Goal: Find specific page/section: Find specific page/section

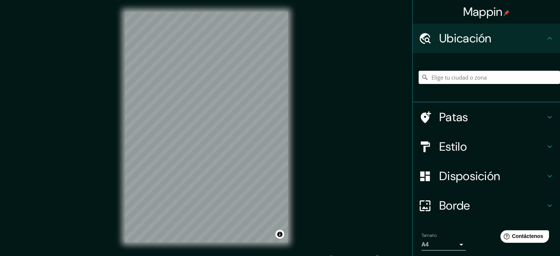
paste input "28.388904439703904, 90.8430217509698"
drag, startPoint x: 534, startPoint y: 78, endPoint x: 406, endPoint y: 78, distance: 127.7
click at [406, 78] on div "Mappin Ubicación 28.388904439703904, 90.8430217509698 No se encontraron resulta…" at bounding box center [280, 133] width 560 height 266
paste input "59997843457, 90.84451937631493"
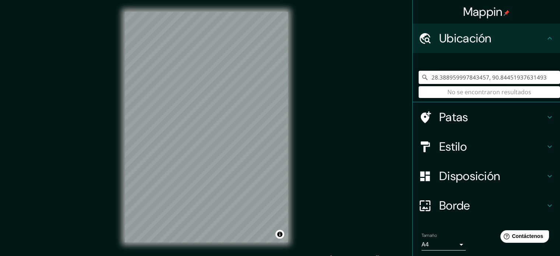
type input "28.388959997843457, 90.84451937631493"
drag, startPoint x: 536, startPoint y: 79, endPoint x: 383, endPoint y: 88, distance: 153.0
click at [383, 88] on div "Mappin Ubicación 28.388959997843457, 90.84451937631493 No se encontraron result…" at bounding box center [280, 133] width 560 height 266
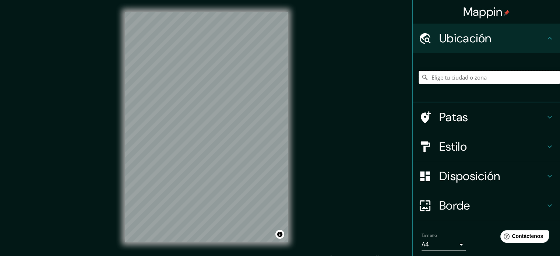
click at [446, 76] on input "Elige tu ciudad o zona" at bounding box center [488, 77] width 141 height 13
paste input "Tibet mountain [GEOGRAPHIC_DATA]"
click at [478, 76] on input "Tíbet, [GEOGRAPHIC_DATA]" at bounding box center [488, 77] width 141 height 13
click at [421, 77] on icon at bounding box center [424, 77] width 7 height 7
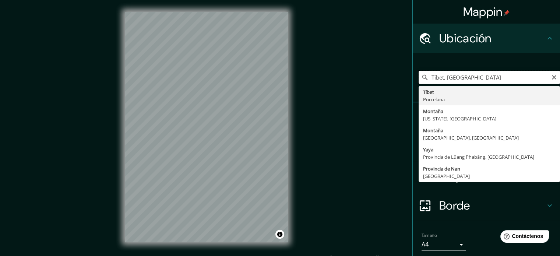
click at [471, 74] on input "Tíbet, [GEOGRAPHIC_DATA]" at bounding box center [488, 77] width 141 height 13
click at [469, 77] on input "Tíbet, [GEOGRAPHIC_DATA]" at bounding box center [488, 77] width 141 height 13
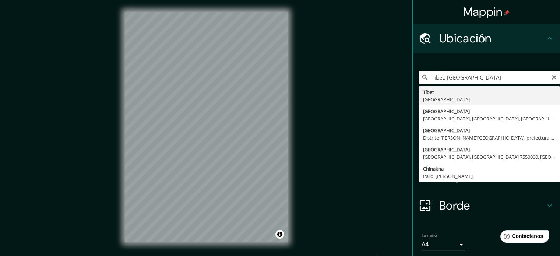
paste input "28.388832237961317, 90.84446325161063"
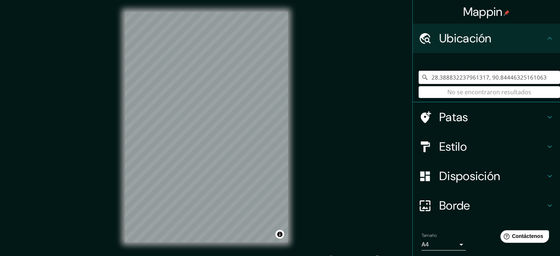
type input "28.388832237961317, 90.84446325161063"
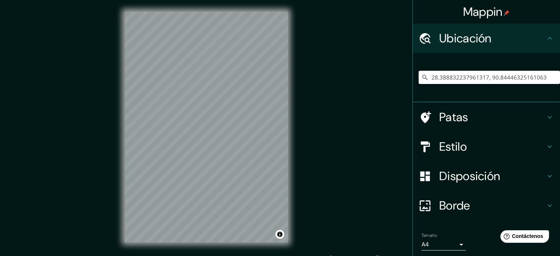
drag, startPoint x: 536, startPoint y: 79, endPoint x: 396, endPoint y: 85, distance: 139.6
click at [396, 85] on div "Mappin Ubicación 28.388832237961317, 90.84446325161063 No se encontraron result…" at bounding box center [280, 133] width 560 height 266
paste input "28.386619321641103, 90.84167649875172"
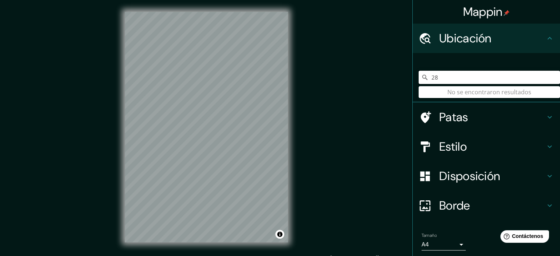
type input "2"
